Goal: Find specific page/section: Find specific page/section

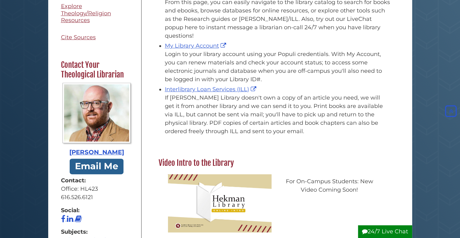
scroll to position [165, 0]
click at [205, 42] on link "My Library Account" at bounding box center [196, 45] width 63 height 7
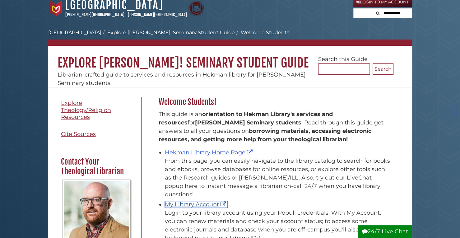
scroll to position [0, 0]
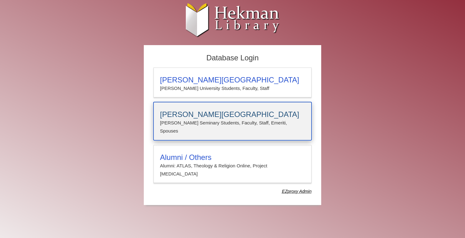
click at [197, 119] on p "[PERSON_NAME] Seminary Students, Faculty, Staff, Emeriti, Spouses" at bounding box center [232, 127] width 145 height 16
